Goal: Task Accomplishment & Management: Use online tool/utility

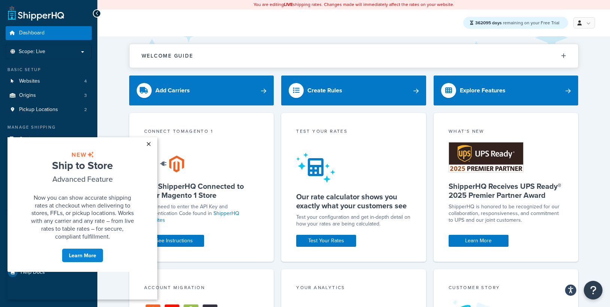
click at [151, 145] on link "×" at bounding box center [148, 143] width 13 height 13
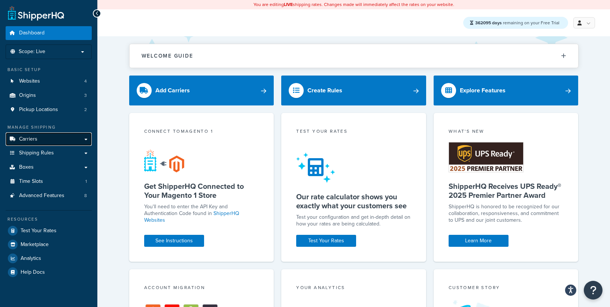
click at [32, 140] on span "Carriers" at bounding box center [28, 139] width 18 height 6
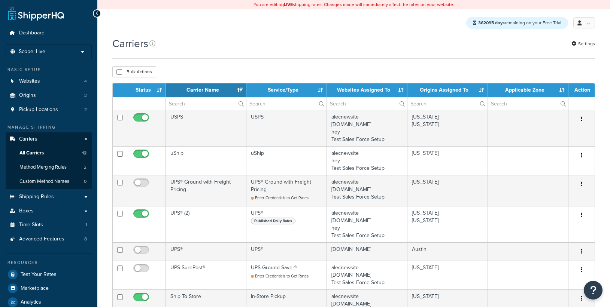
select select "15"
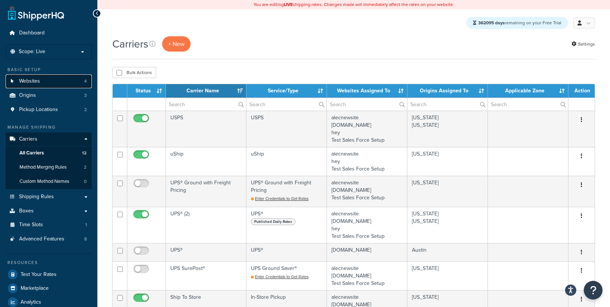
click at [52, 77] on link "Websites 4" at bounding box center [49, 81] width 86 height 14
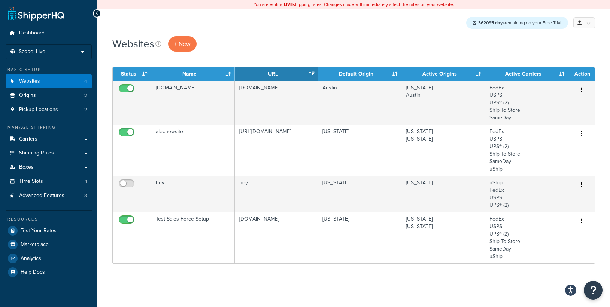
click at [331, 39] on div "Websites + New" at bounding box center [353, 43] width 483 height 15
click at [184, 47] on span "+ New" at bounding box center [182, 44] width 16 height 9
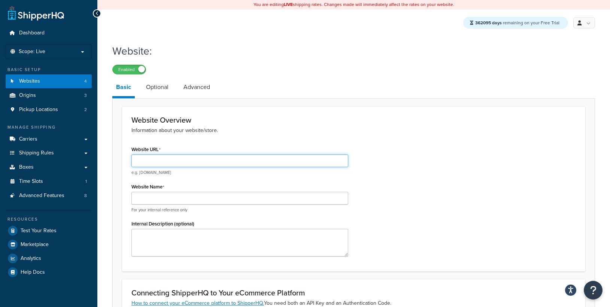
click at [166, 161] on input "Website URL" at bounding box center [239, 161] width 217 height 13
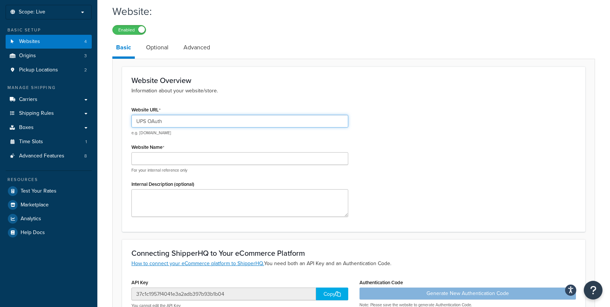
click at [198, 120] on input "UPS OAuth" at bounding box center [239, 121] width 217 height 13
type input "upsoauth.com"
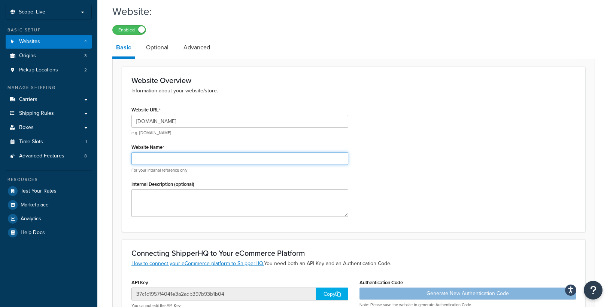
click at [159, 158] on input "Website Name" at bounding box center [239, 158] width 217 height 13
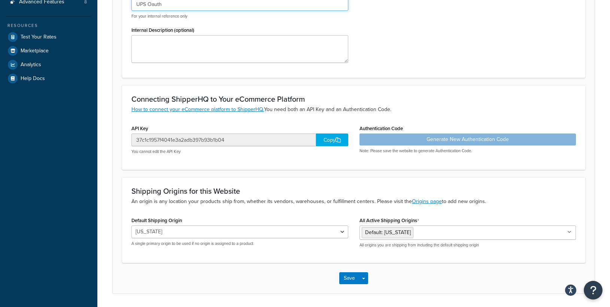
scroll to position [216, 0]
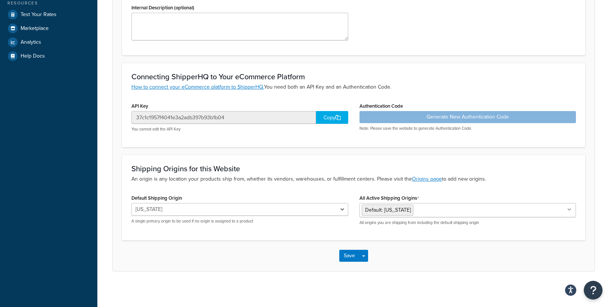
type input "UPS Oauth"
click at [309, 211] on select "illinois Arkansas Austin" at bounding box center [239, 209] width 217 height 13
click at [354, 257] on button "Save" at bounding box center [349, 256] width 20 height 12
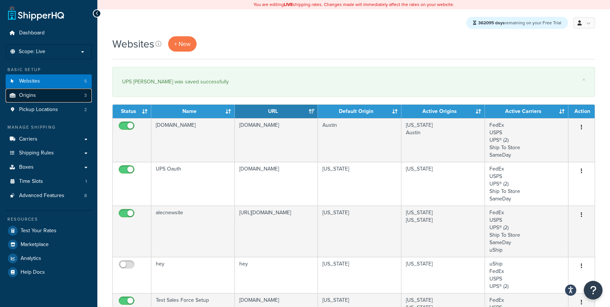
click at [39, 100] on link "Origins 3" at bounding box center [49, 96] width 86 height 14
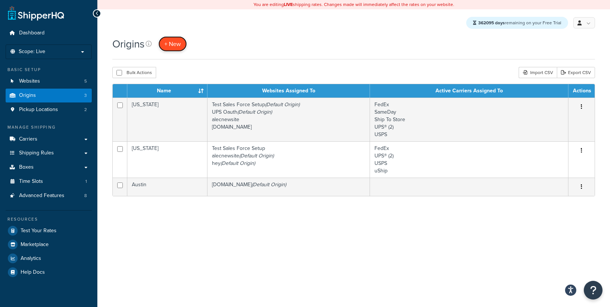
click at [179, 43] on span "+ New" at bounding box center [172, 44] width 16 height 9
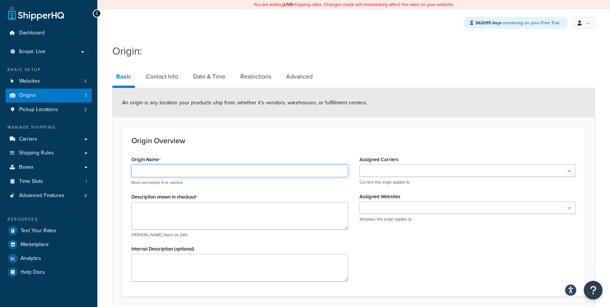
click at [192, 174] on input "Origin Name" at bounding box center [239, 171] width 217 height 13
type input "[US_STATE]"
click at [347, 145] on h3 "Origin Overview" at bounding box center [353, 141] width 444 height 8
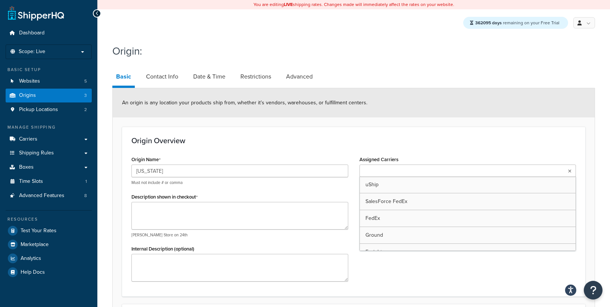
click at [371, 176] on input "Assigned Carriers" at bounding box center [395, 171] width 66 height 8
click at [377, 140] on h3 "Origin Overview" at bounding box center [353, 141] width 444 height 8
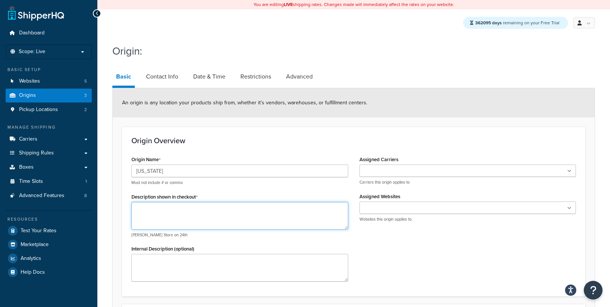
click at [198, 219] on textarea "Description shown in checkout" at bounding box center [239, 216] width 217 height 28
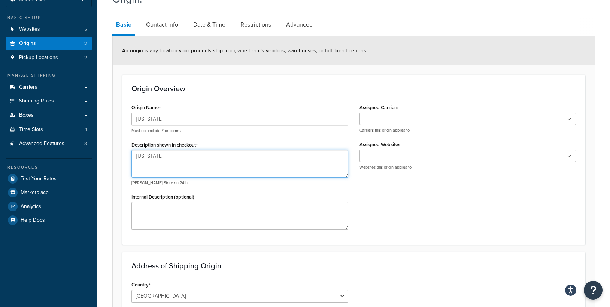
scroll to position [76, 0]
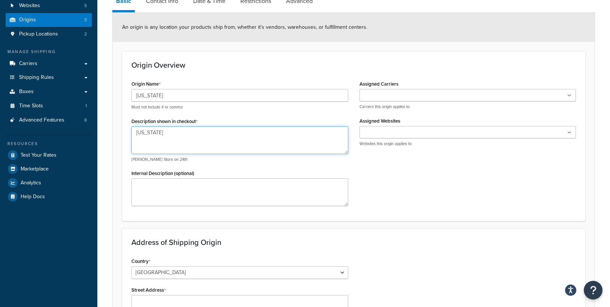
type textarea "Texas"
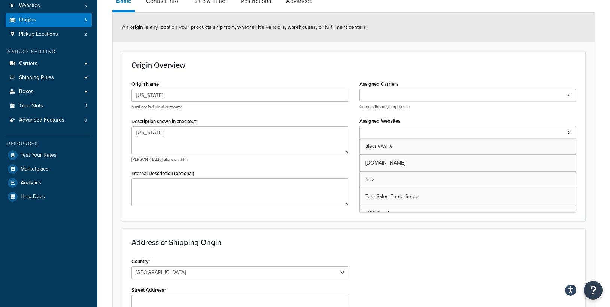
click at [407, 129] on ul at bounding box center [467, 132] width 217 height 12
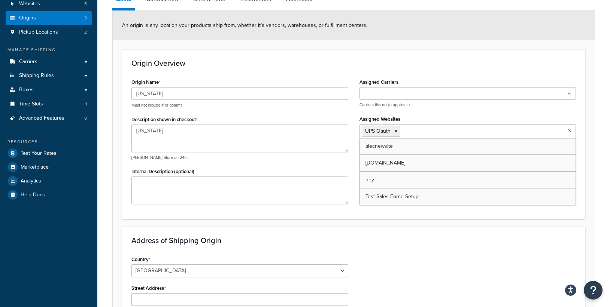
click at [359, 47] on form "An origin is any location your products ship from, whether it’s vendors, wareho…" at bounding box center [354, 247] width 482 height 473
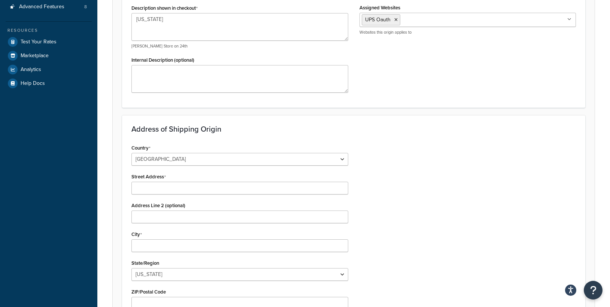
scroll to position [265, 0]
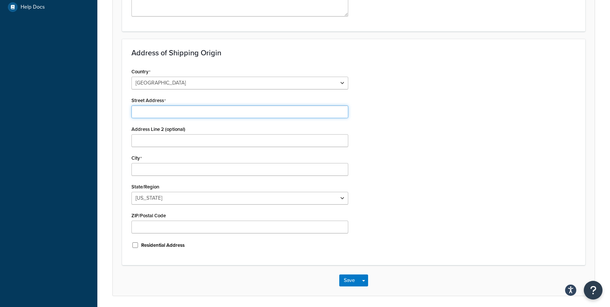
click at [168, 116] on input "Street Address" at bounding box center [239, 112] width 217 height 13
type input "215 Brazos St"
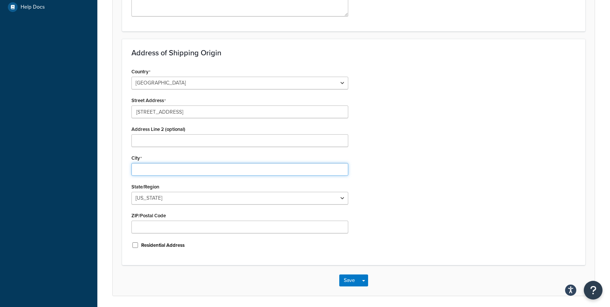
click at [156, 165] on input "City" at bounding box center [239, 169] width 217 height 13
type input "Austin"
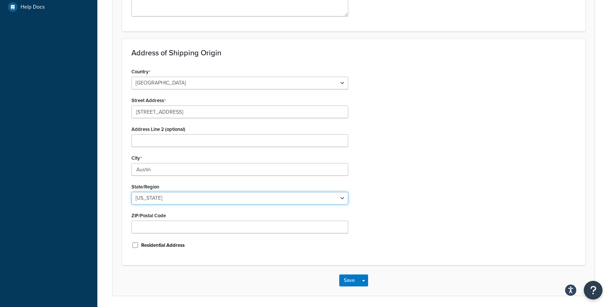
click at [161, 198] on select "Alabama Alaska American Samoa Arizona Arkansas Armed Forces Americas Armed Forc…" at bounding box center [239, 198] width 217 height 13
select select "43"
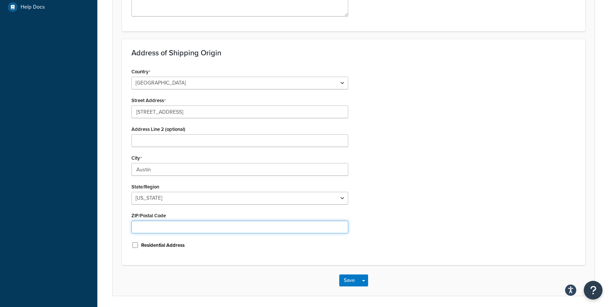
click at [164, 233] on input "ZIP/Postal Code" at bounding box center [239, 227] width 217 height 13
type input "78701"
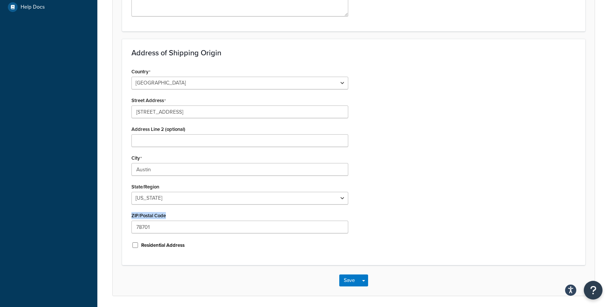
drag, startPoint x: 458, startPoint y: 216, endPoint x: 447, endPoint y: 218, distance: 10.7
click at [456, 218] on div "Country United States United Kingdom Afghanistan Åland Islands Albania Algeria …" at bounding box center [354, 161] width 456 height 190
click at [392, 189] on div "Country United States United Kingdom Afghanistan Åland Islands Albania Algeria …" at bounding box center [354, 161] width 456 height 190
click at [367, 283] on button "Save Dropdown" at bounding box center [363, 281] width 9 height 12
click at [359, 293] on button "Save and Edit" at bounding box center [375, 295] width 72 height 16
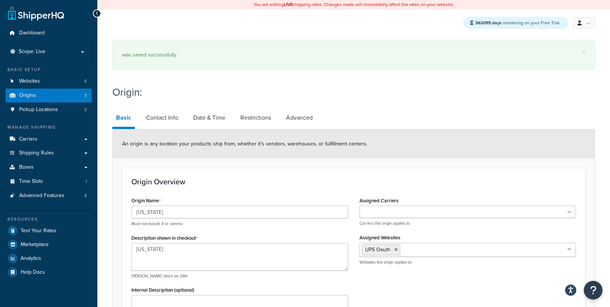
select select "43"
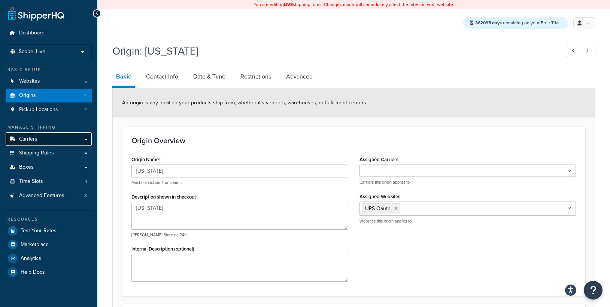
click at [36, 143] on link "Carriers" at bounding box center [49, 140] width 86 height 14
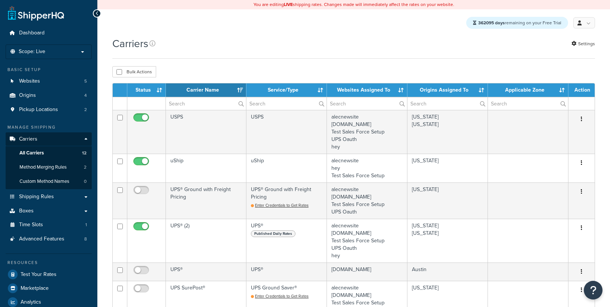
select select "15"
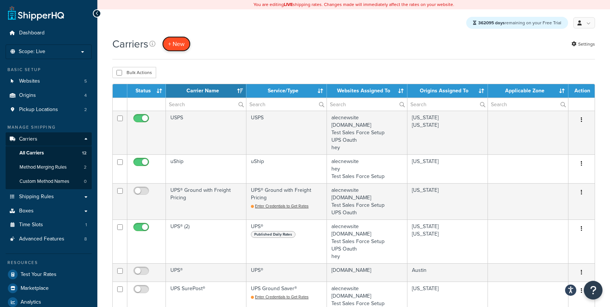
click at [180, 40] on button "+ New" at bounding box center [176, 43] width 28 height 15
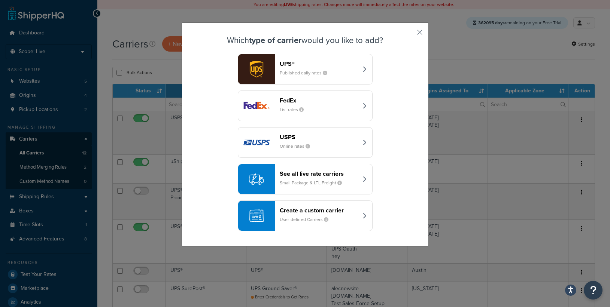
click at [329, 68] on div "UPS® Published daily rates" at bounding box center [319, 69] width 78 height 18
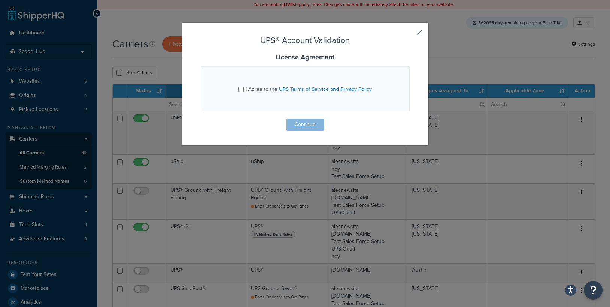
click at [246, 87] on span "I Agree to the UPS Terms of Service and Privacy Policy" at bounding box center [309, 89] width 126 height 8
click at [244, 87] on input "I Agree to the UPS Terms of Service and Privacy Policy" at bounding box center [241, 90] width 6 height 6
checkbox input "true"
click at [303, 121] on button "Continue" at bounding box center [304, 125] width 37 height 12
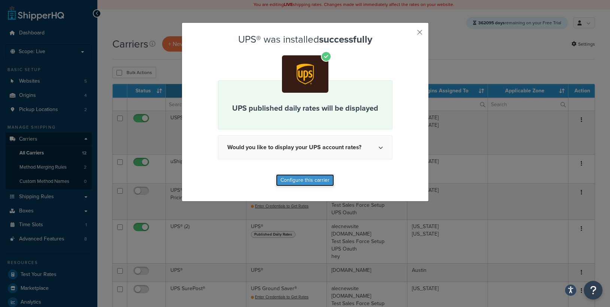
click at [302, 180] on button "Configure this carrier" at bounding box center [305, 180] width 58 height 12
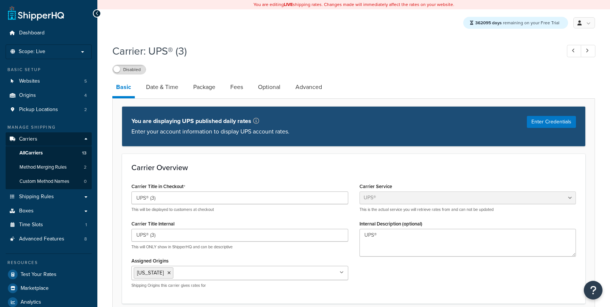
select select "ups"
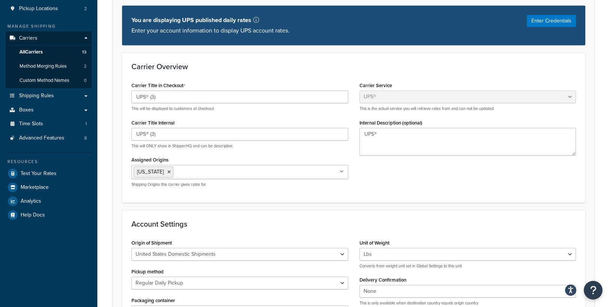
scroll to position [52, 0]
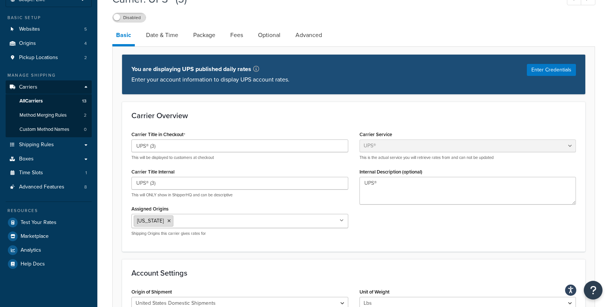
click at [167, 222] on icon at bounding box center [168, 221] width 3 height 4
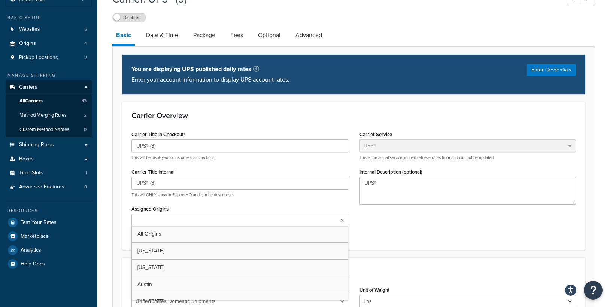
click at [155, 222] on input "Assigned Origins" at bounding box center [167, 221] width 66 height 8
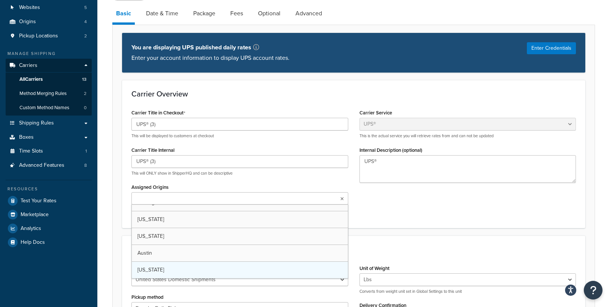
scroll to position [0, 0]
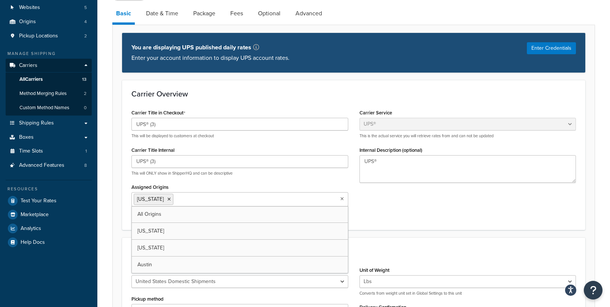
click at [388, 207] on div "Carrier Title in Checkout UPS® (3) This will be displayed to customers at check…" at bounding box center [354, 163] width 456 height 113
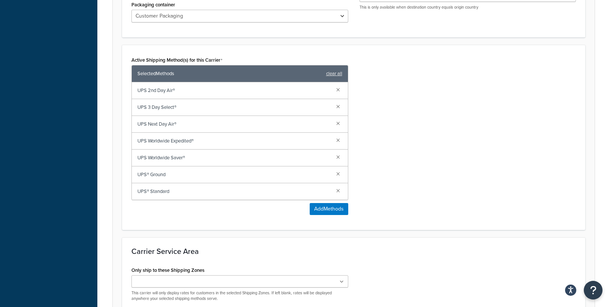
scroll to position [477, 0]
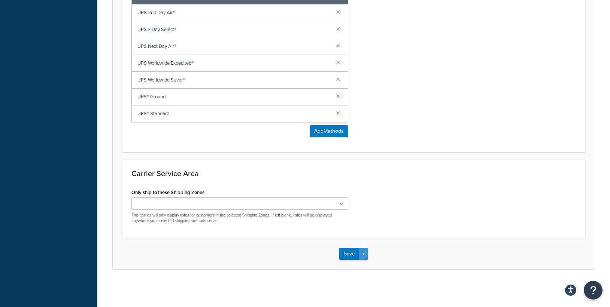
click at [362, 259] on button "Save Dropdown" at bounding box center [363, 254] width 9 height 12
click at [356, 265] on button "Save and Edit" at bounding box center [366, 268] width 55 height 16
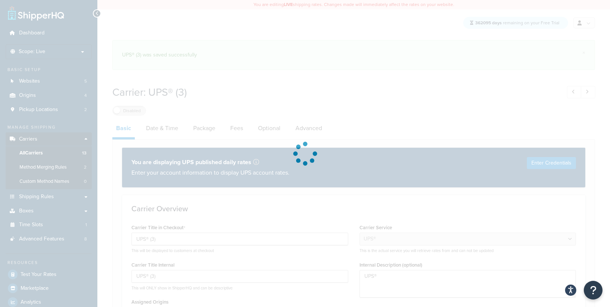
select select "ups"
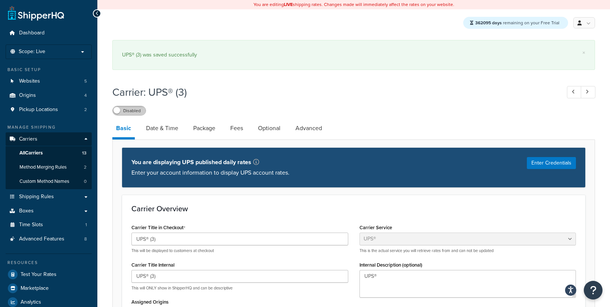
click at [123, 111] on label "Disabled" at bounding box center [129, 110] width 33 height 9
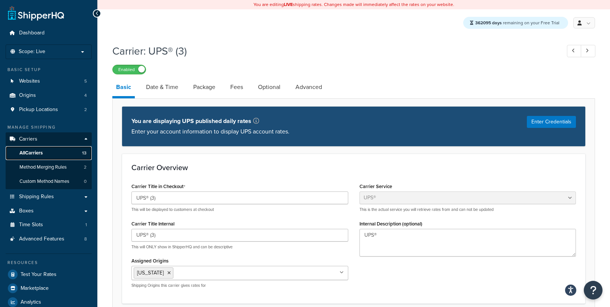
click at [61, 156] on link "All Carriers 13" at bounding box center [49, 153] width 86 height 14
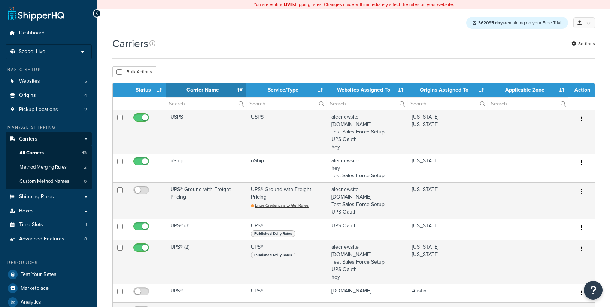
select select "15"
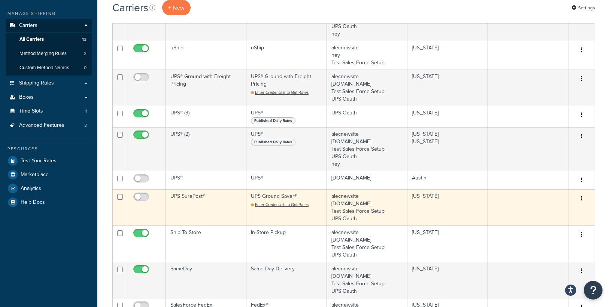
scroll to position [113, 0]
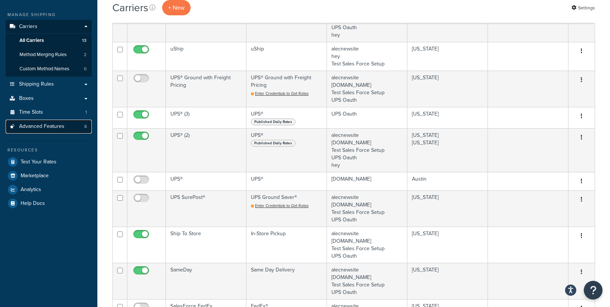
click at [57, 130] on link "Advanced Features 8" at bounding box center [49, 127] width 86 height 14
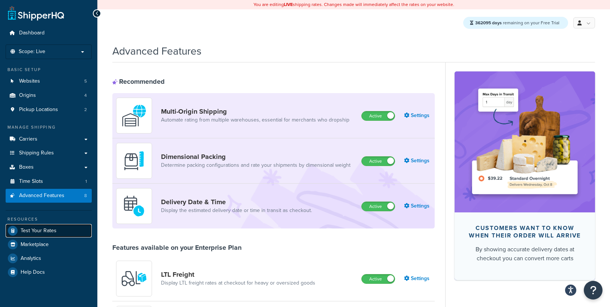
click at [33, 231] on span "Test Your Rates" at bounding box center [39, 231] width 36 height 6
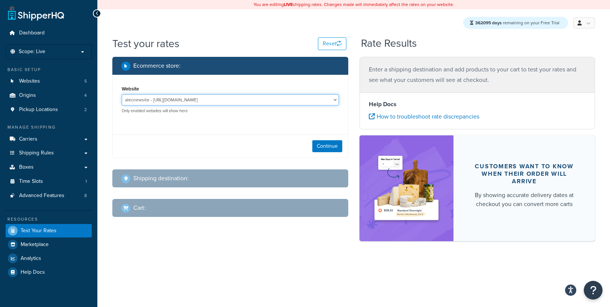
click at [194, 100] on select "alecnewsite - http://www.alecnewsite.com Test Sales Force Setup - alecsalesforc…" at bounding box center [230, 99] width 217 height 11
select select "37c1c1957f4041e3a2adb397b93b1b04"
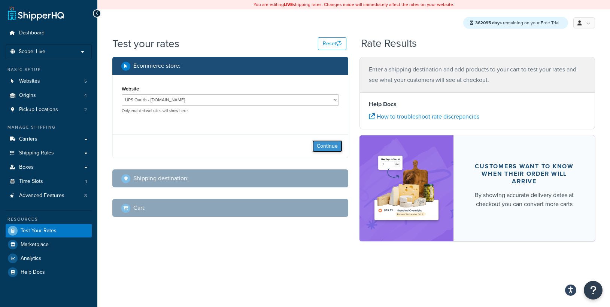
click at [318, 143] on button "Continue" at bounding box center [327, 146] width 30 height 12
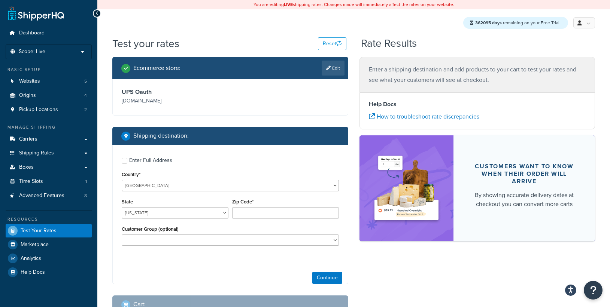
click at [151, 163] on div "Enter Full Address" at bounding box center [150, 160] width 43 height 10
click at [127, 163] on input "Enter Full Address" at bounding box center [125, 161] width 6 height 6
checkbox input "true"
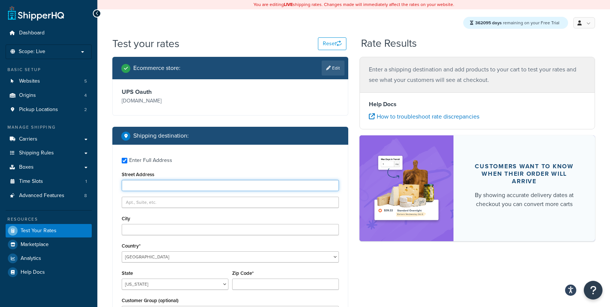
click at [159, 184] on input "Street Address" at bounding box center [230, 185] width 217 height 11
type input "[STREET_ADDRESS]"
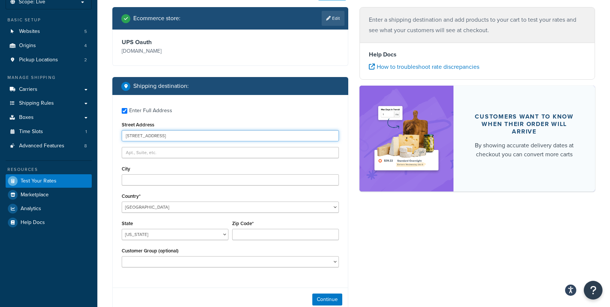
scroll to position [81, 0]
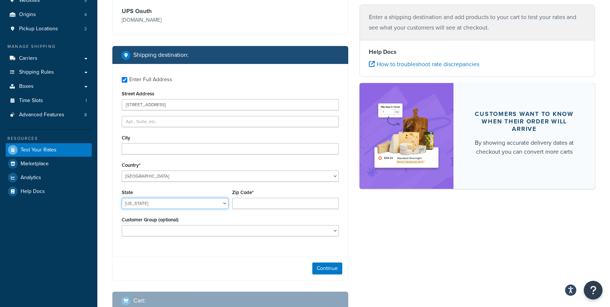
click at [161, 206] on select "Alabama Alaska American Samoa Arizona Arkansas Armed Forces Americas Armed Forc…" at bounding box center [175, 203] width 107 height 11
select select "TX"
click at [247, 203] on input "Zip Code*" at bounding box center [285, 203] width 107 height 11
type input "78701"
click at [396, 228] on div "Ecommerce store : Edit UPS Oauth upsoauth.com Shipping destination : Enter Full…" at bounding box center [354, 149] width 494 height 346
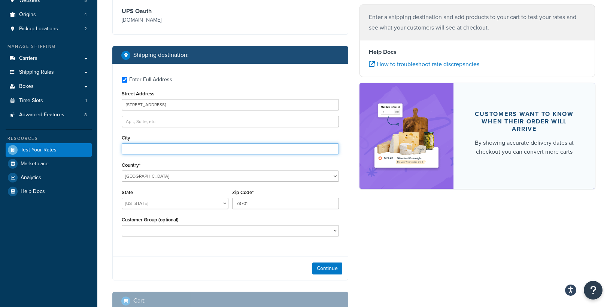
click at [156, 150] on input "City" at bounding box center [230, 148] width 217 height 11
type input "Austin"
click at [349, 234] on div "Ecommerce store : Edit UPS Oauth upsoauth.com Shipping destination : Enter Full…" at bounding box center [230, 149] width 247 height 346
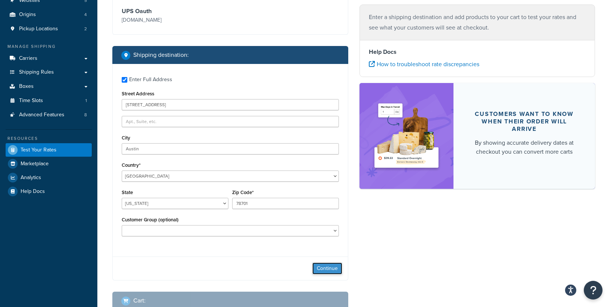
click at [325, 267] on button "Continue" at bounding box center [327, 269] width 30 height 12
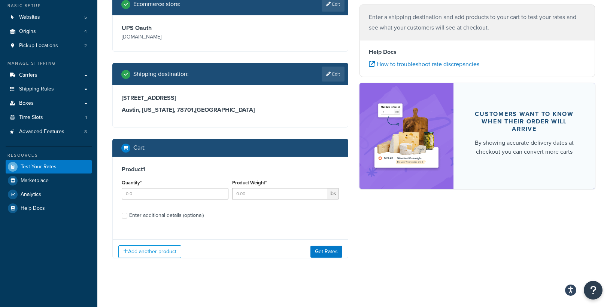
scroll to position [70, 0]
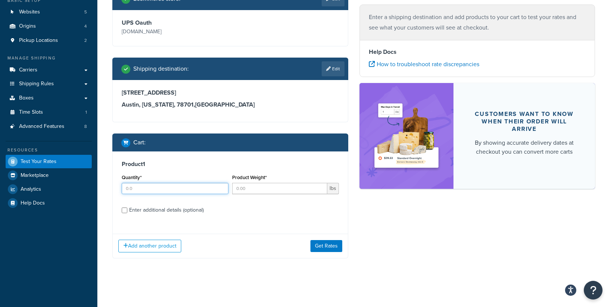
click at [130, 190] on input "Quantity*" at bounding box center [175, 188] width 107 height 11
type input "1"
click at [252, 188] on input "Product Weight*" at bounding box center [279, 188] width 95 height 11
type input "10"
click at [326, 247] on button "Get Rates" at bounding box center [326, 246] width 32 height 12
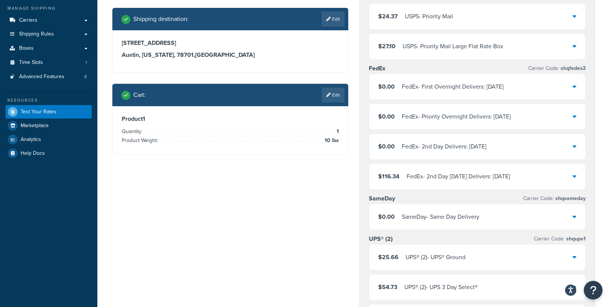
scroll to position [0, 0]
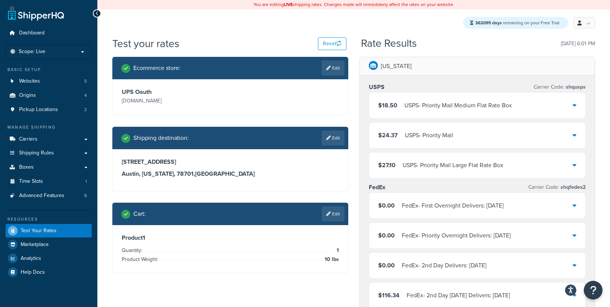
click at [56, 74] on div "Basic Setup Websites 5 Origins 4 Pickup Locations 2" at bounding box center [49, 92] width 86 height 50
click at [48, 82] on link "Websites 5" at bounding box center [49, 81] width 86 height 14
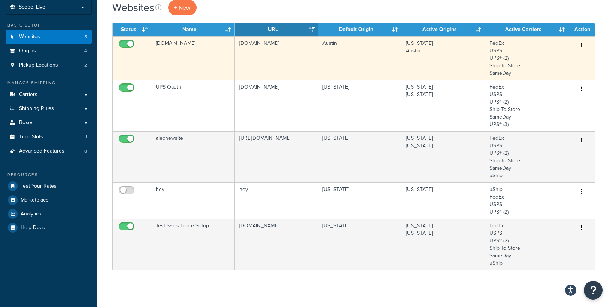
scroll to position [48, 0]
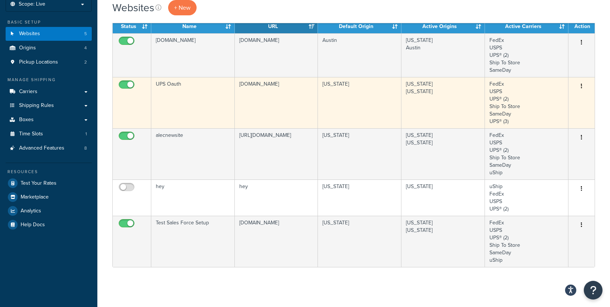
click at [364, 103] on td "[US_STATE]" at bounding box center [359, 102] width 83 height 51
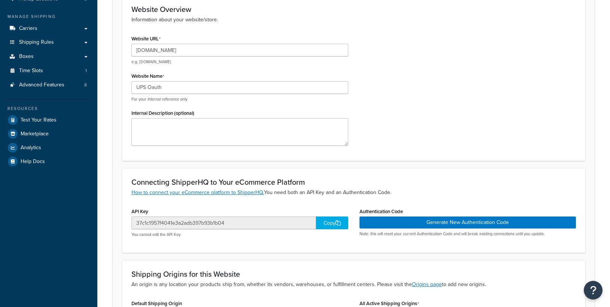
scroll to position [219, 0]
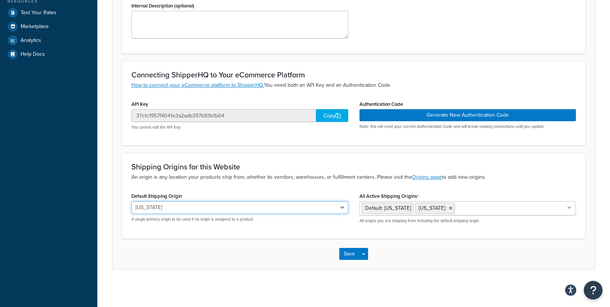
click at [268, 210] on select "[US_STATE] [US_STATE] [GEOGRAPHIC_DATA] [US_STATE]" at bounding box center [239, 207] width 217 height 13
select select "169399"
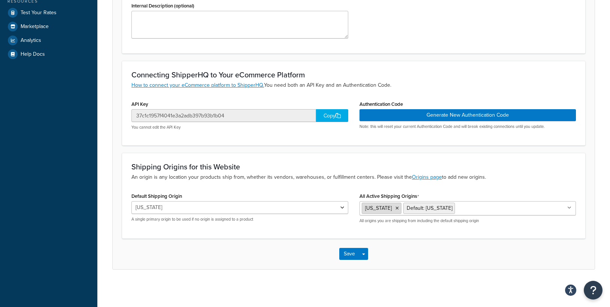
click at [387, 207] on li "[US_STATE]" at bounding box center [382, 208] width 40 height 11
click at [382, 210] on li "[US_STATE]" at bounding box center [382, 208] width 40 height 11
click at [395, 208] on icon at bounding box center [396, 208] width 3 height 4
click at [325, 231] on div "Shipping Origins for this Website An origin is any location your products ship …" at bounding box center [353, 196] width 463 height 86
click at [366, 251] on button "Save Dropdown" at bounding box center [363, 254] width 9 height 12
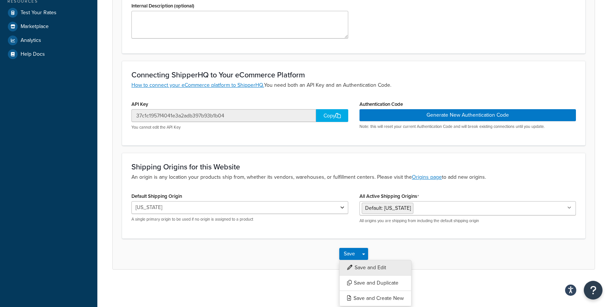
click at [356, 265] on button "Save and Edit" at bounding box center [375, 268] width 72 height 16
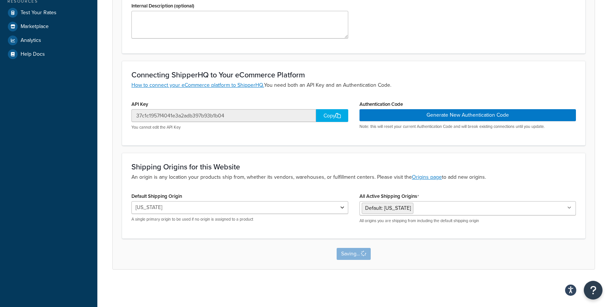
scroll to position [0, 0]
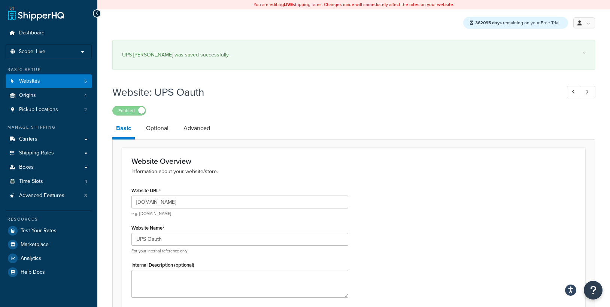
select select "169399"
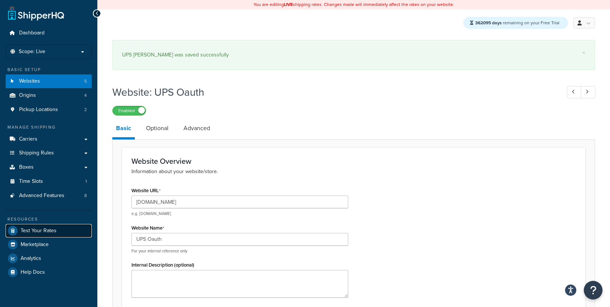
click at [36, 231] on span "Test Your Rates" at bounding box center [39, 231] width 36 height 6
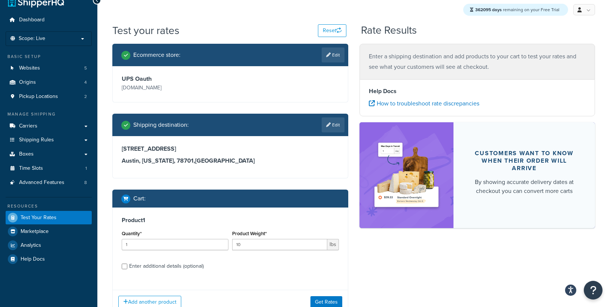
scroll to position [19, 0]
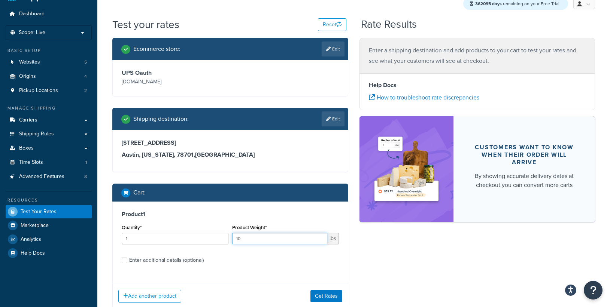
click at [260, 241] on input "10" at bounding box center [279, 238] width 95 height 11
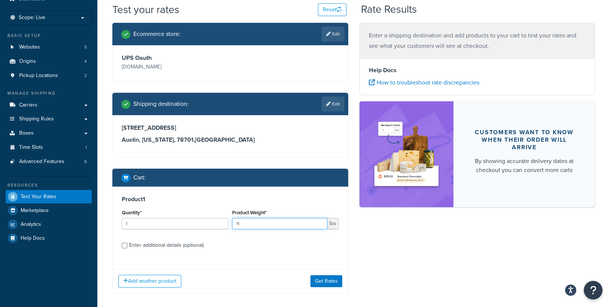
scroll to position [42, 0]
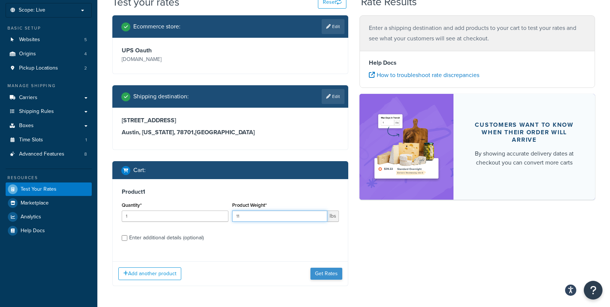
type input "11"
click at [328, 270] on button "Get Rates" at bounding box center [326, 274] width 32 height 12
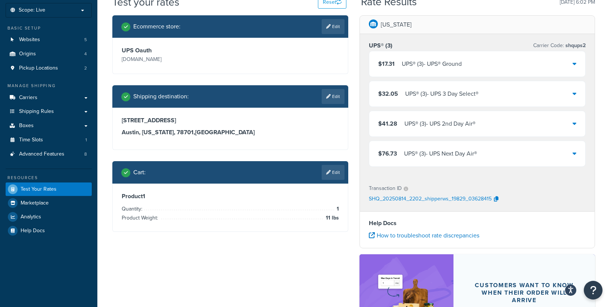
scroll to position [0, 0]
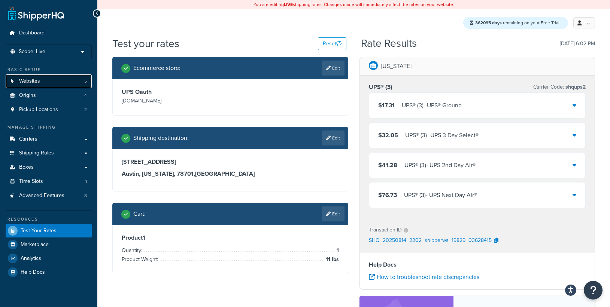
click at [39, 77] on link "Websites 5" at bounding box center [49, 81] width 86 height 14
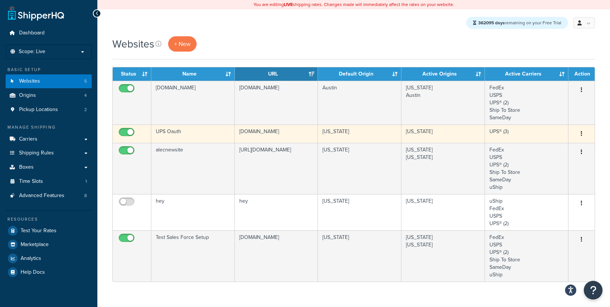
click at [251, 133] on td "[DOMAIN_NAME]" at bounding box center [276, 134] width 83 height 18
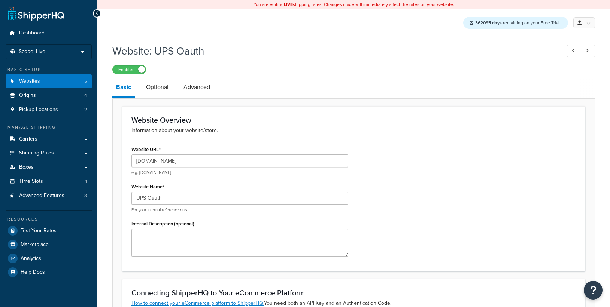
select select "169399"
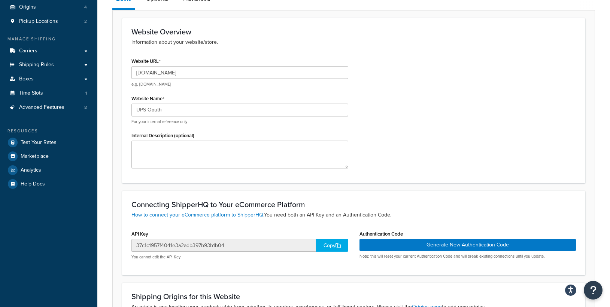
scroll to position [164, 0]
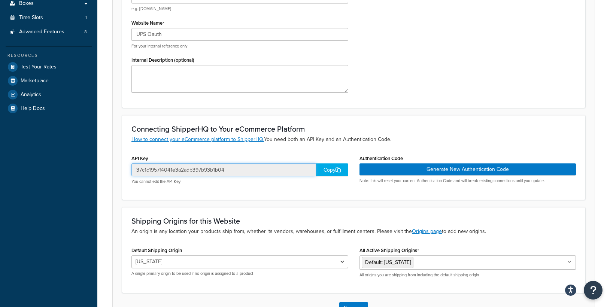
click at [183, 174] on input "37c1c1957f4041e3a2adb397b93b1b04" at bounding box center [223, 170] width 185 height 13
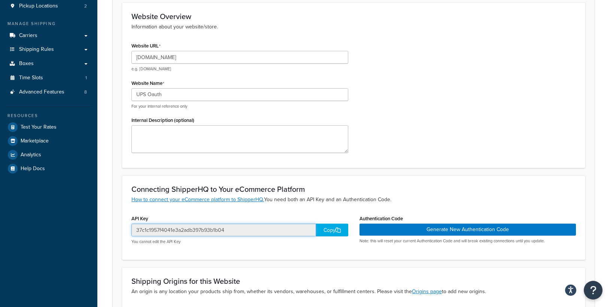
scroll to position [39, 0]
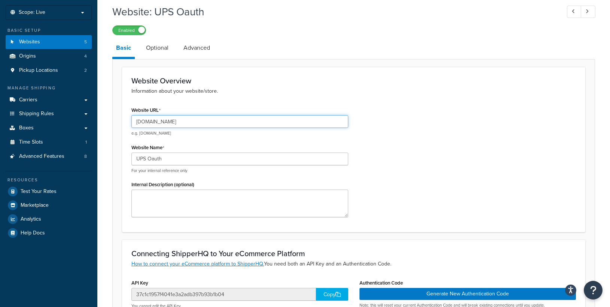
click at [158, 124] on input "[DOMAIN_NAME]" at bounding box center [239, 121] width 217 height 13
click at [150, 122] on input "[DOMAIN_NAME]" at bounding box center [239, 121] width 217 height 13
